Goal: Information Seeking & Learning: Learn about a topic

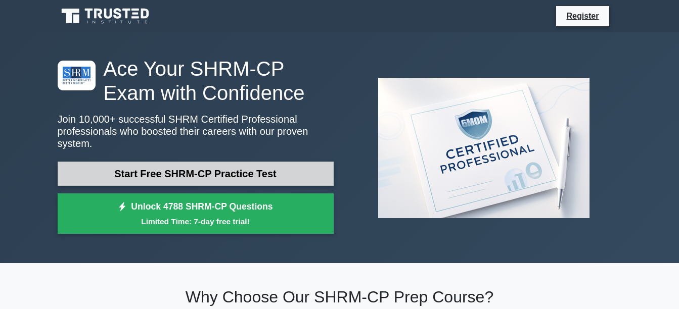
click at [205, 162] on link "Start Free SHRM-CP Practice Test" at bounding box center [196, 174] width 276 height 24
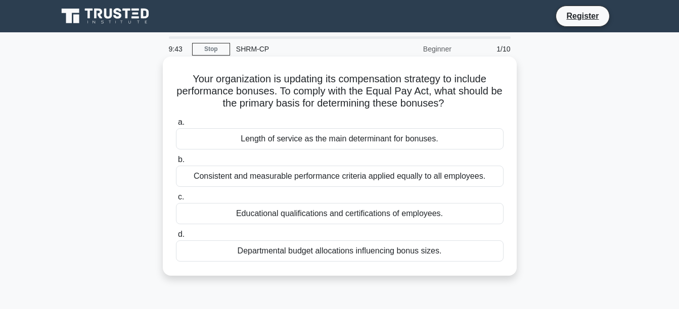
click at [299, 180] on div "Consistent and measurable performance criteria applied equally to all employees." at bounding box center [340, 176] width 328 height 21
click at [176, 163] on input "b. Consistent and measurable performance criteria applied equally to all employ…" at bounding box center [176, 160] width 0 height 7
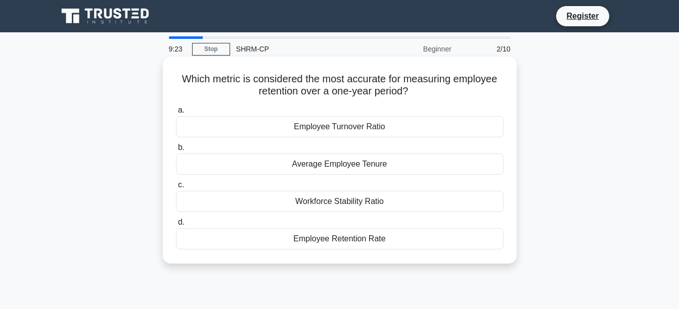
click at [375, 131] on div "Employee Turnover Ratio" at bounding box center [340, 126] width 328 height 21
click at [176, 114] on input "a. Employee Turnover Ratio" at bounding box center [176, 110] width 0 height 7
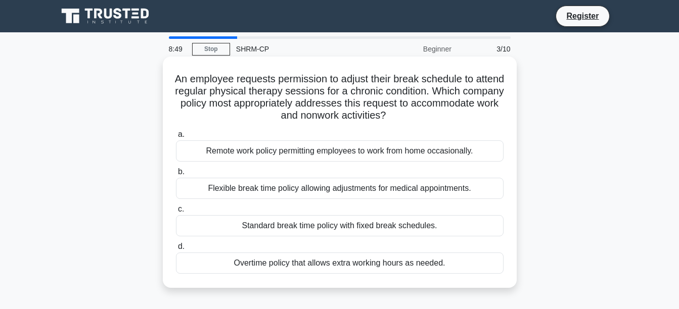
click at [310, 222] on div "Standard break time policy with fixed break schedules." at bounding box center [340, 225] width 328 height 21
click at [176, 213] on input "c. Standard break time policy with fixed break schedules." at bounding box center [176, 209] width 0 height 7
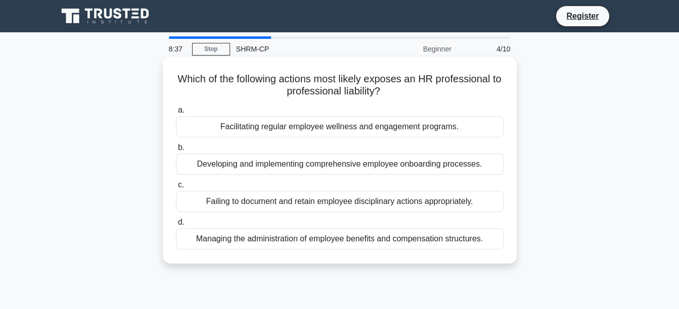
click at [252, 202] on div "Failing to document and retain employee disciplinary actions appropriately." at bounding box center [340, 201] width 328 height 21
click at [176, 189] on input "c. Failing to document and retain employee disciplinary actions appropriately." at bounding box center [176, 185] width 0 height 7
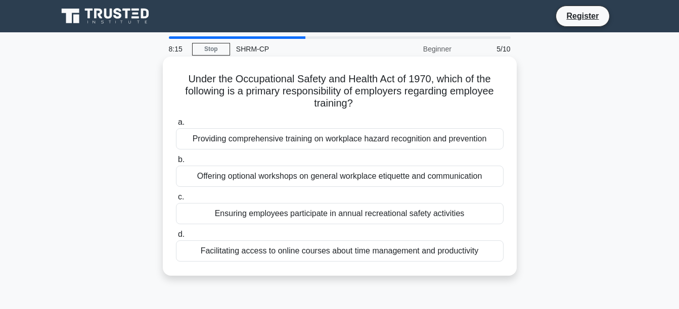
click at [308, 145] on div "Providing comprehensive training on workplace hazard recognition and prevention" at bounding box center [340, 138] width 328 height 21
click at [176, 126] on input "a. Providing comprehensive training on workplace hazard recognition and prevent…" at bounding box center [176, 122] width 0 height 7
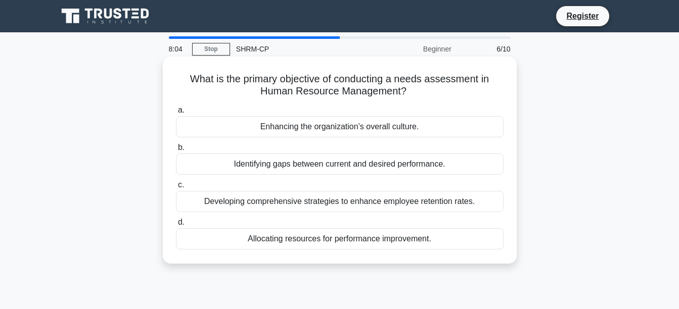
click at [321, 164] on div "Identifying gaps between current and desired performance." at bounding box center [340, 164] width 328 height 21
click at [176, 151] on input "b. Identifying gaps between current and desired performance." at bounding box center [176, 148] width 0 height 7
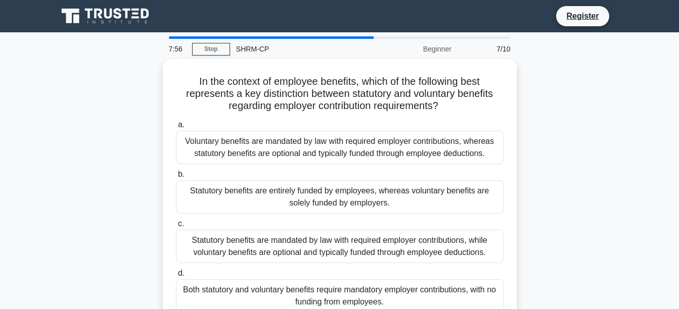
scroll to position [51, 0]
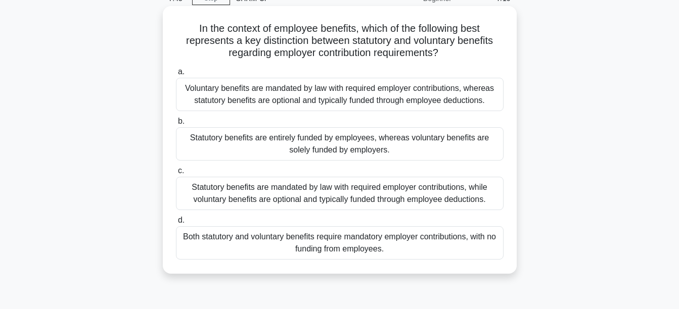
click at [415, 201] on div "Statutory benefits are mandated by law with required employer contributions, wh…" at bounding box center [340, 193] width 328 height 33
click at [176, 174] on input "c. Statutory benefits are mandated by law with required employer contributions,…" at bounding box center [176, 171] width 0 height 7
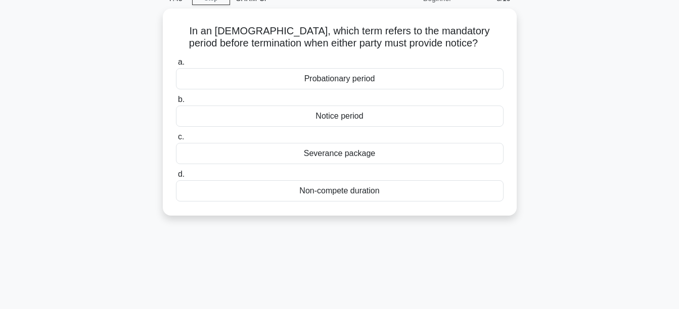
scroll to position [0, 0]
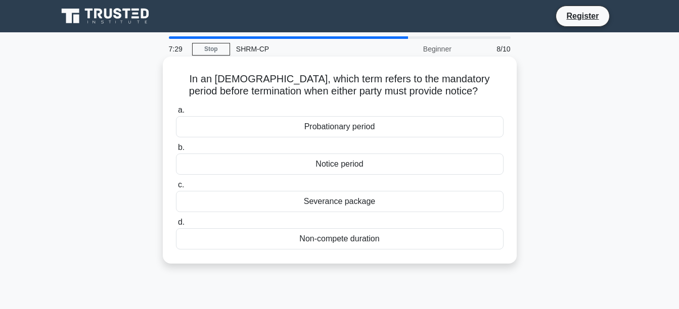
click at [356, 165] on div "Notice period" at bounding box center [340, 164] width 328 height 21
click at [176, 151] on input "b. Notice period" at bounding box center [176, 148] width 0 height 7
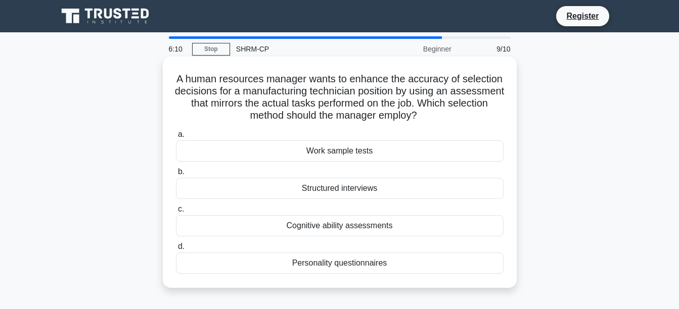
click at [452, 151] on div "Work sample tests" at bounding box center [340, 151] width 328 height 21
click at [176, 138] on input "a. Work sample tests" at bounding box center [176, 134] width 0 height 7
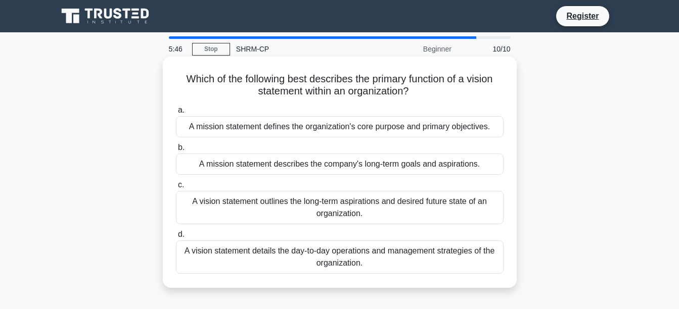
click at [432, 131] on div "A mission statement defines the organization's core purpose and primary objecti…" at bounding box center [340, 126] width 328 height 21
click at [176, 114] on input "a. A mission statement defines the organization's core purpose and primary obje…" at bounding box center [176, 110] width 0 height 7
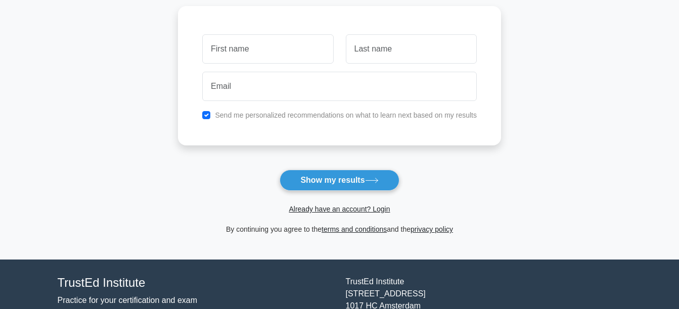
scroll to position [152, 0]
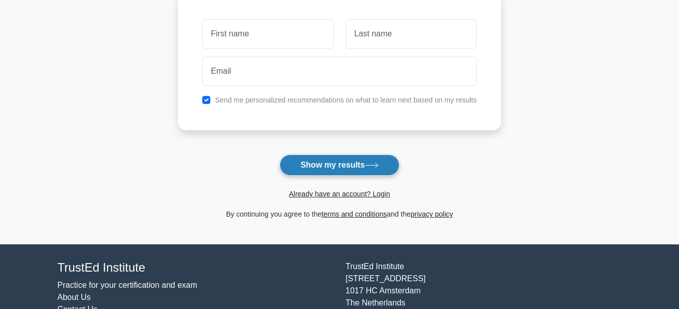
click at [374, 169] on button "Show my results" at bounding box center [339, 165] width 119 height 21
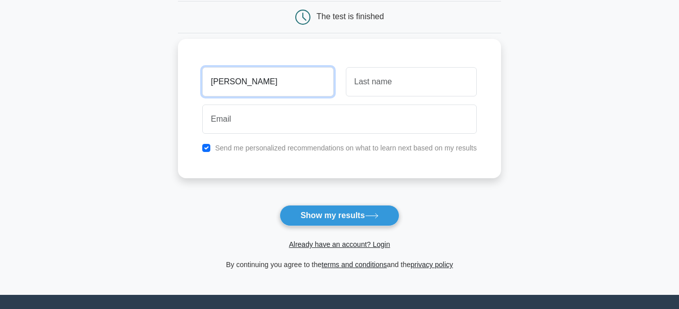
type input "Taylor"
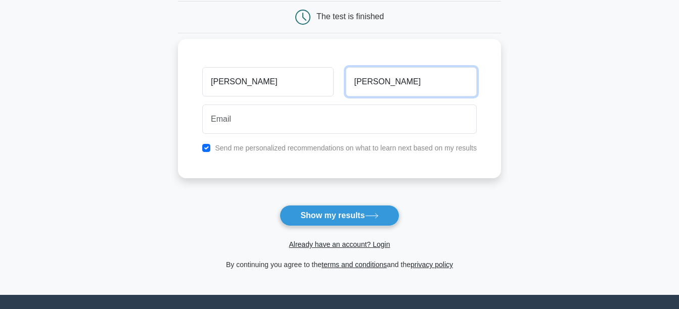
type input "Betts"
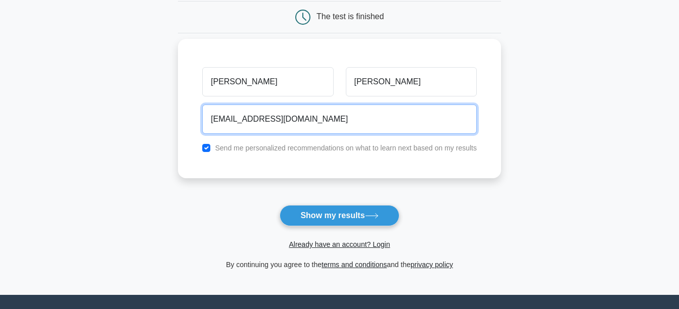
type input "none@none.com"
click at [280, 205] on button "Show my results" at bounding box center [339, 215] width 119 height 21
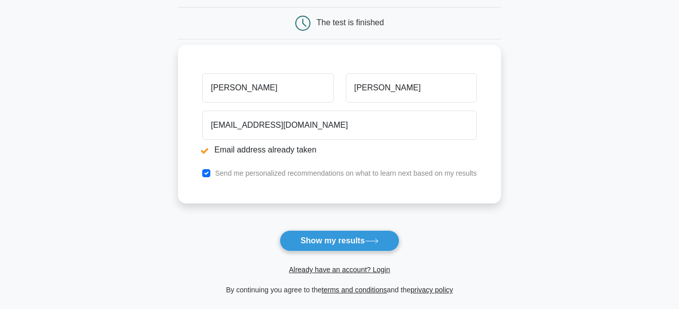
scroll to position [152, 0]
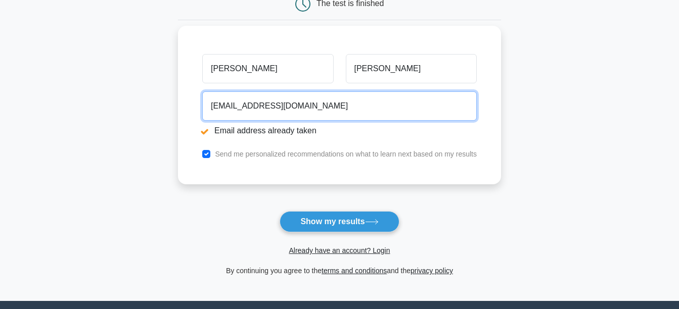
click at [231, 105] on input "none@none.com" at bounding box center [339, 105] width 274 height 29
type input "none9@none.com"
click at [280, 211] on button "Show my results" at bounding box center [339, 221] width 119 height 21
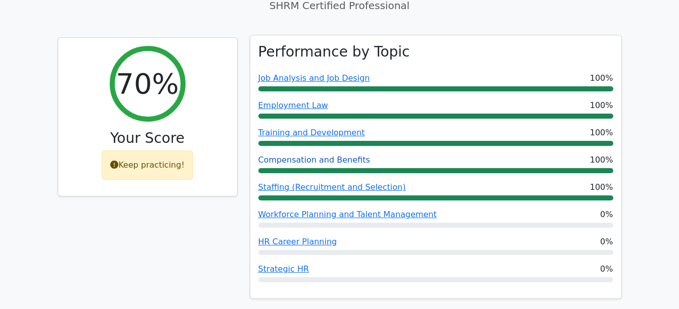
scroll to position [354, 0]
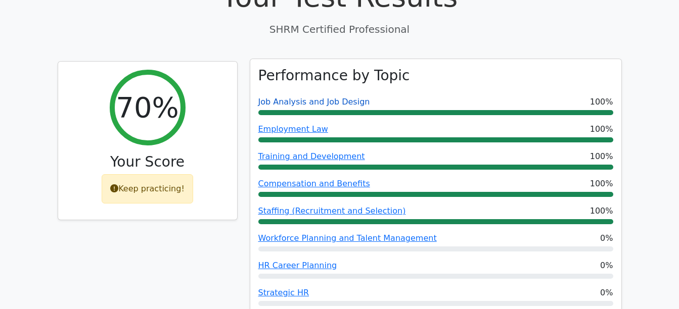
click at [298, 97] on link "Job Analysis and Job Design" at bounding box center [314, 102] width 112 height 10
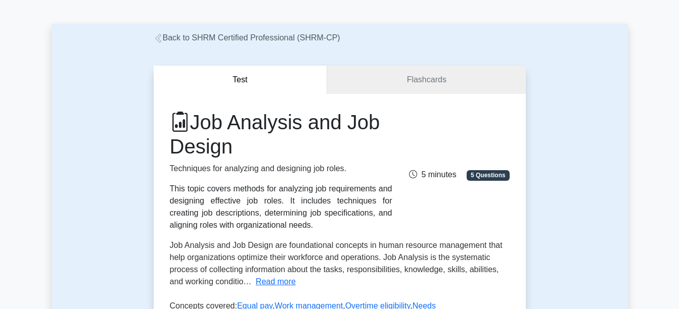
scroll to position [51, 0]
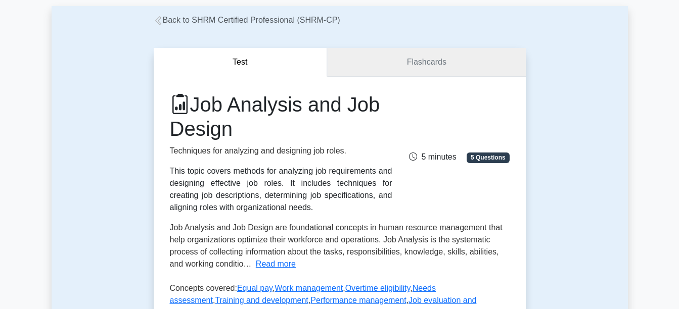
click at [436, 65] on link "Flashcards" at bounding box center [426, 62] width 198 height 29
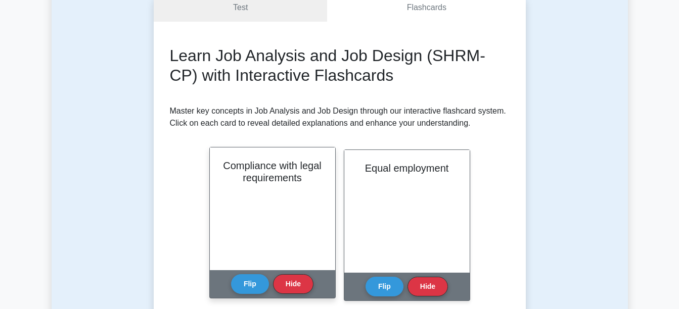
scroll to position [101, 0]
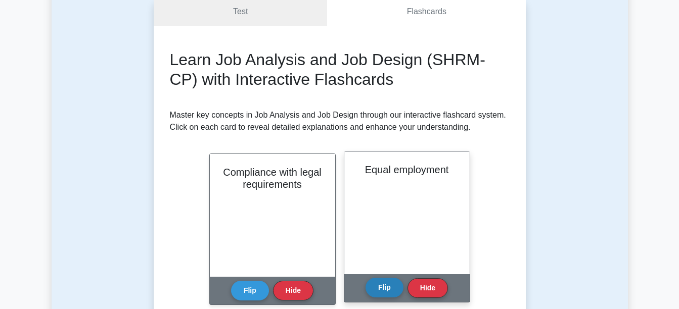
click at [389, 290] on button "Flip" at bounding box center [384, 288] width 38 height 20
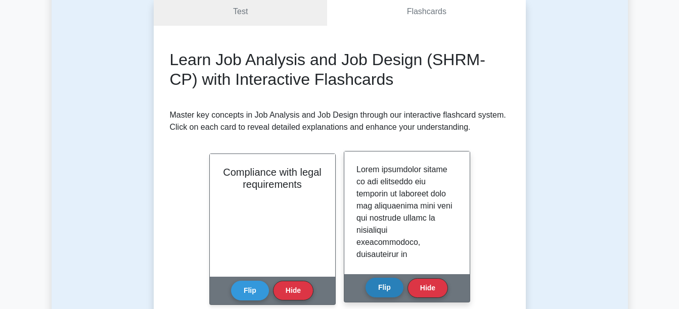
click at [389, 290] on button "Flip" at bounding box center [384, 288] width 38 height 20
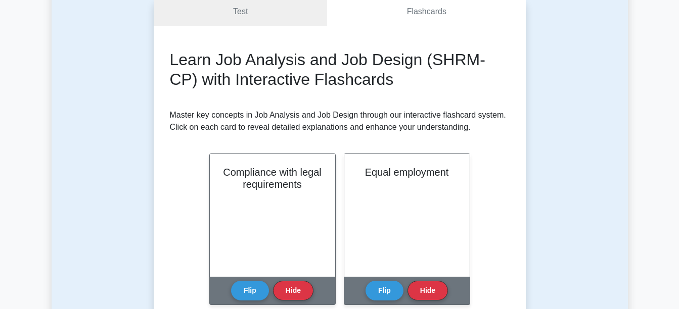
click at [267, 19] on link "Test" at bounding box center [241, 11] width 174 height 29
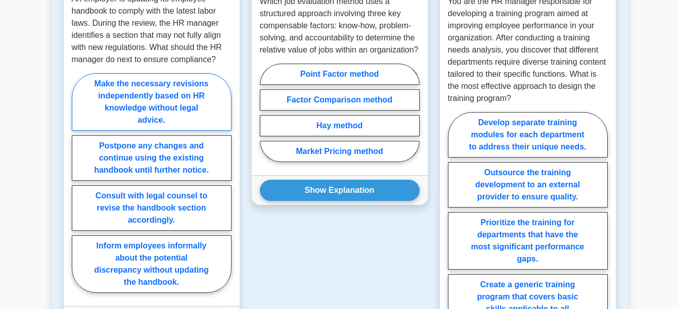
scroll to position [657, 0]
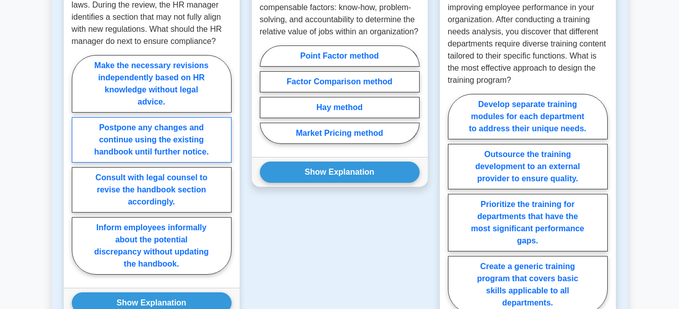
click at [155, 143] on label "Postpone any changes and continue using the existing handbook until further not…" at bounding box center [152, 139] width 160 height 45
click at [78, 165] on input "Postpone any changes and continue using the existing handbook until further not…" at bounding box center [75, 168] width 7 height 7
radio input "true"
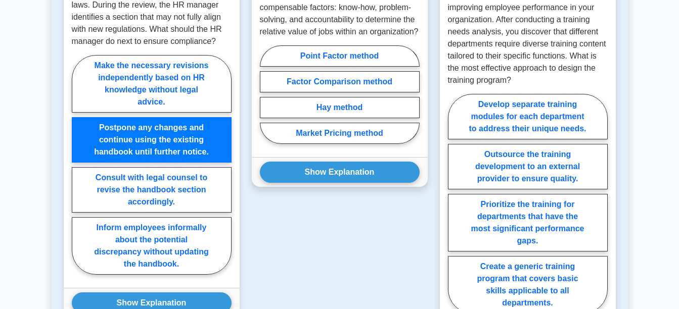
click at [155, 143] on label "Postpone any changes and continue using the existing handbook until further not…" at bounding box center [152, 139] width 160 height 45
click at [78, 165] on input "Postpone any changes and continue using the existing handbook until further not…" at bounding box center [75, 168] width 7 height 7
click at [160, 101] on label "Make the necessary revisions independently based on HR knowledge without legal …" at bounding box center [152, 84] width 160 height 58
click at [78, 165] on input "Make the necessary revisions independently based on HR knowledge without legal …" at bounding box center [75, 168] width 7 height 7
radio input "true"
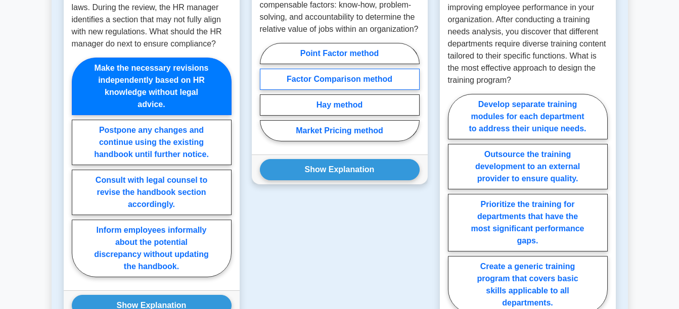
click at [288, 83] on label "Factor Comparison method" at bounding box center [340, 79] width 160 height 21
click at [266, 92] on input "Factor Comparison method" at bounding box center [263, 95] width 7 height 7
radio input "true"
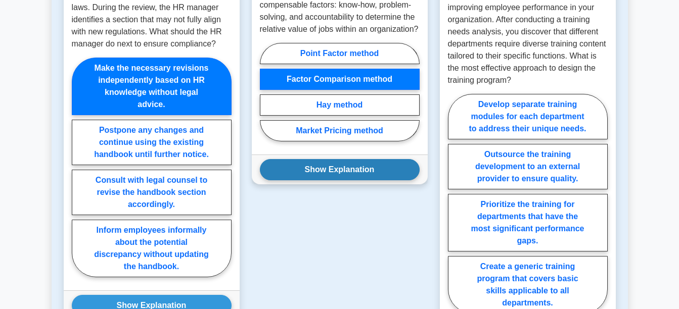
click at [337, 176] on button "Show Explanation" at bounding box center [340, 169] width 160 height 21
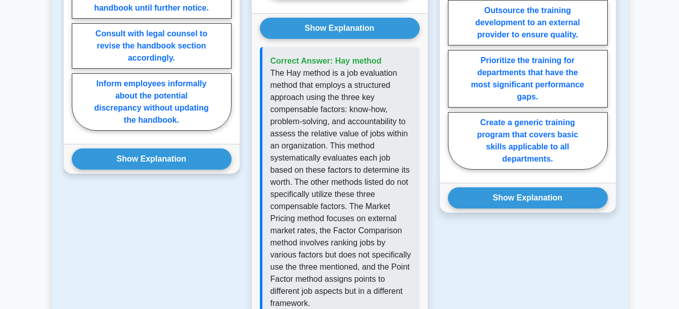
scroll to position [809, 0]
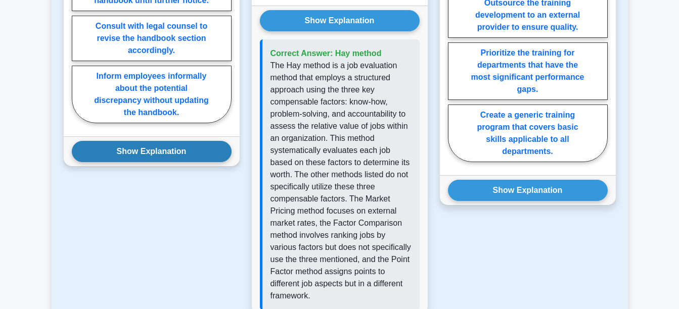
click at [151, 155] on button "Show Explanation" at bounding box center [152, 151] width 160 height 21
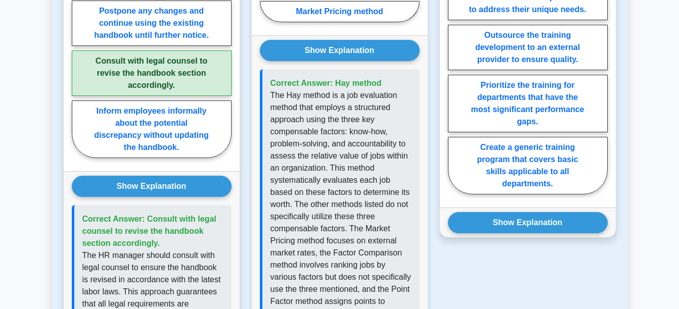
scroll to position [758, 0]
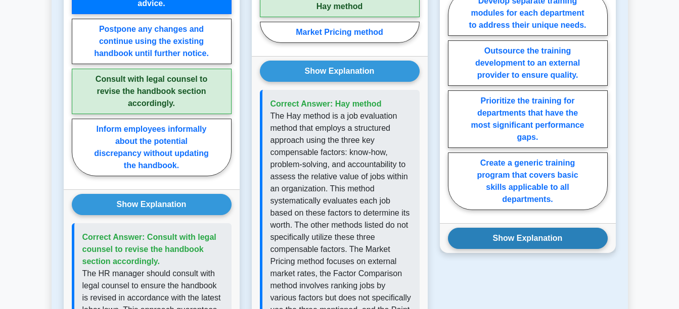
click at [514, 244] on button "Show Explanation" at bounding box center [528, 238] width 160 height 21
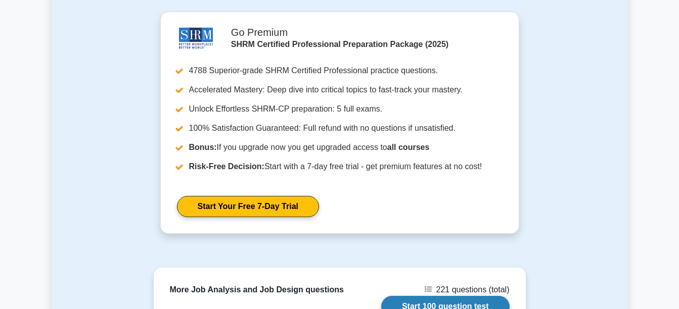
scroll to position [1314, 0]
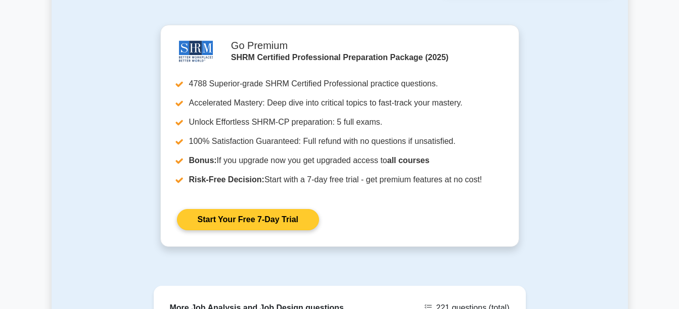
click at [319, 209] on link "Start Your Free 7-Day Trial" at bounding box center [248, 219] width 142 height 21
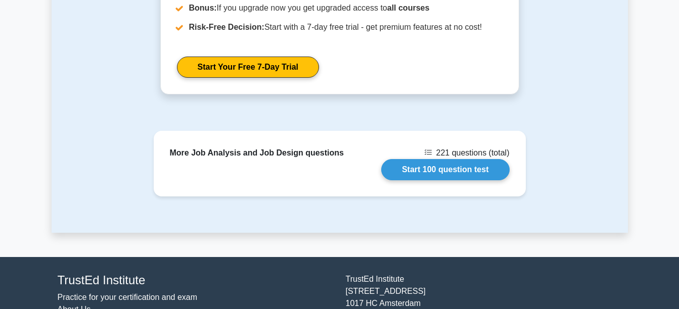
scroll to position [1516, 0]
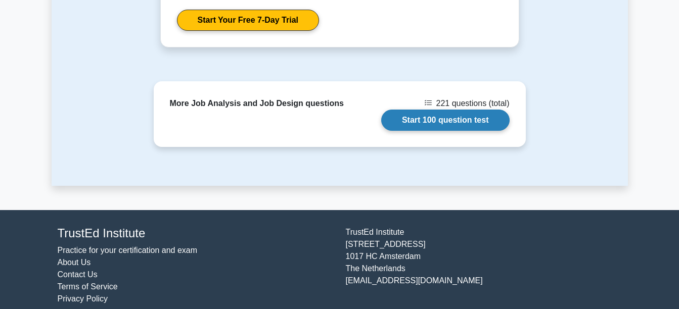
click at [381, 122] on link "Start 100 question test" at bounding box center [445, 120] width 128 height 21
